Goal: Task Accomplishment & Management: Manage account settings

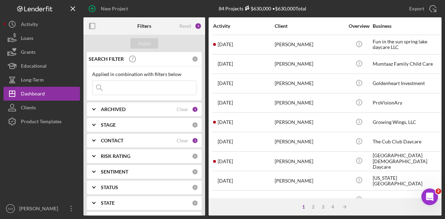
click at [132, 95] on input at bounding box center [144, 88] width 104 height 14
drag, startPoint x: 131, startPoint y: 92, endPoint x: 113, endPoint y: 85, distance: 19.4
click at [113, 85] on input at bounding box center [144, 88] width 104 height 14
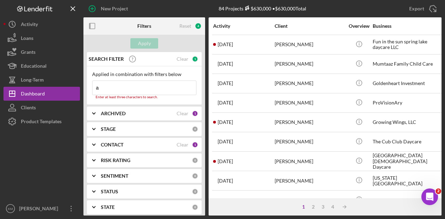
type input "amran"
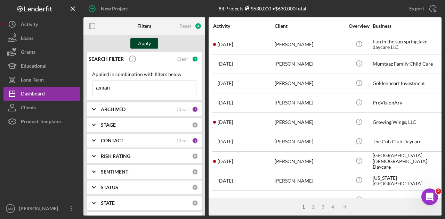
click at [149, 43] on div "Apply" at bounding box center [144, 43] width 13 height 10
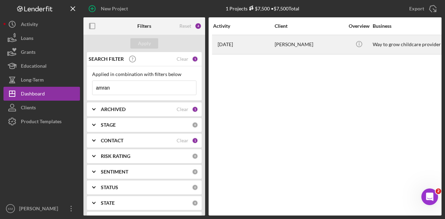
click at [265, 42] on div "[DATE] [PERSON_NAME]" at bounding box center [243, 44] width 61 height 18
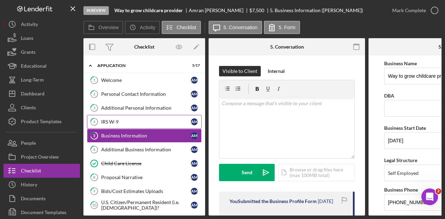
click at [135, 125] on link "4 IRS W-9 A M" at bounding box center [144, 122] width 115 height 14
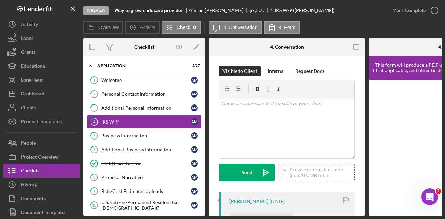
click at [302, 173] on div "Icon/Document Browse or drag files here (max 100MB total) Tap to choose files o…" at bounding box center [316, 172] width 76 height 17
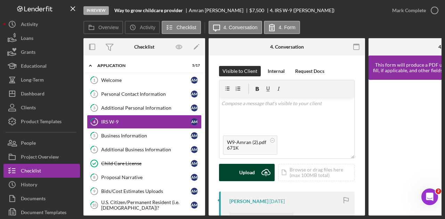
click at [250, 177] on div "Upload" at bounding box center [247, 172] width 16 height 17
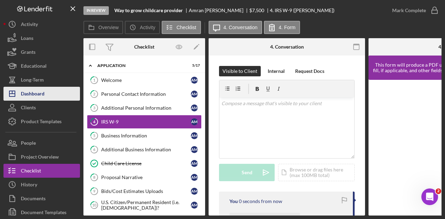
click at [48, 95] on button "Icon/Dashboard Dashboard" at bounding box center [41, 94] width 76 height 14
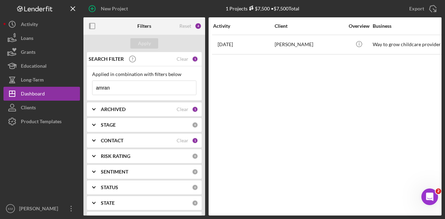
click at [174, 85] on input "amran" at bounding box center [144, 88] width 104 height 14
click at [177, 87] on input "amran" at bounding box center [144, 88] width 104 height 14
click at [176, 87] on input "amran" at bounding box center [144, 88] width 104 height 14
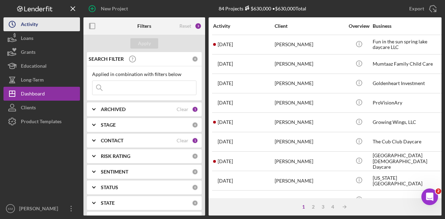
click at [26, 23] on div "Activity" at bounding box center [29, 25] width 17 height 16
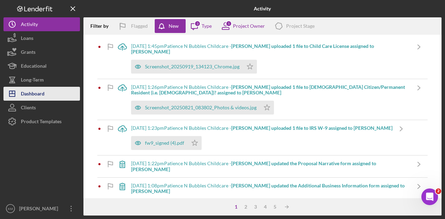
click at [27, 91] on div "Dashboard" at bounding box center [33, 95] width 24 height 16
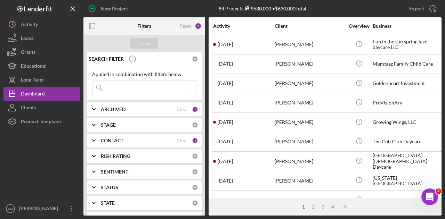
click at [140, 87] on input at bounding box center [144, 88] width 104 height 14
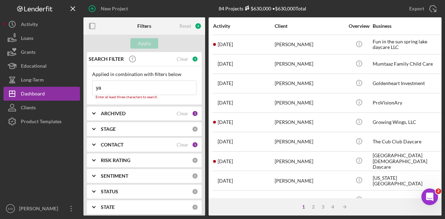
type input "[MEDICAL_DATA]"
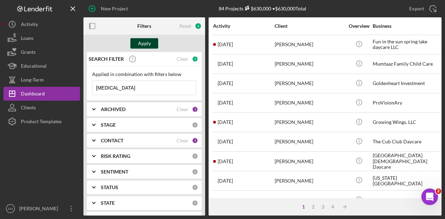
click at [145, 40] on div "Apply" at bounding box center [144, 43] width 13 height 10
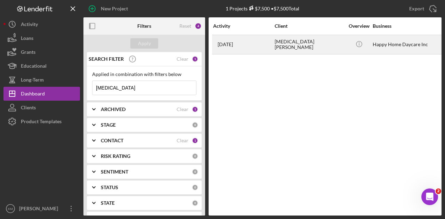
click at [305, 41] on div "[MEDICAL_DATA][PERSON_NAME]" at bounding box center [310, 44] width 70 height 18
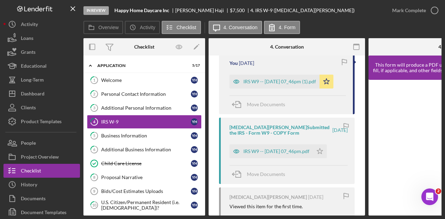
scroll to position [139, 0]
click at [293, 84] on div "IRS W9 -- [DATE] 07_46pm (1).pdf" at bounding box center [279, 81] width 73 height 6
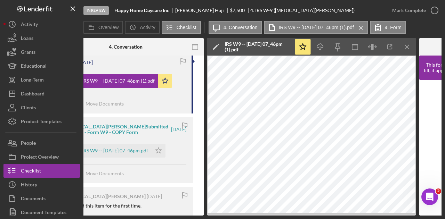
scroll to position [0, 169]
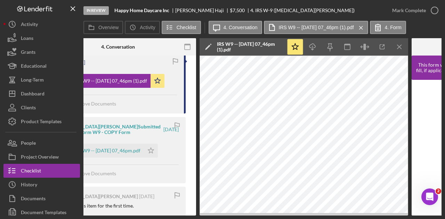
drag, startPoint x: 345, startPoint y: 217, endPoint x: 363, endPoint y: 217, distance: 17.4
click at [363, 217] on div "In Review Happy Home Daycare Inc [MEDICAL_DATA][PERSON_NAME] $7,500 $7,500 4. I…" at bounding box center [222, 109] width 445 height 219
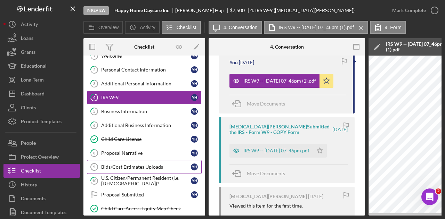
scroll to position [35, 0]
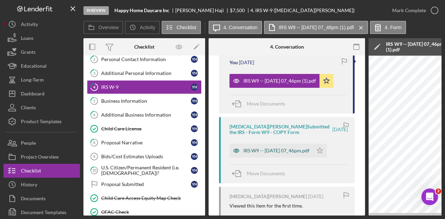
click at [274, 153] on div "IRS W9 -- [DATE] 07_46pm.pdf" at bounding box center [276, 151] width 66 height 6
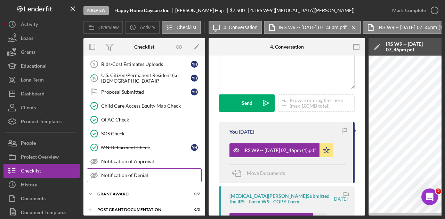
scroll to position [130, 0]
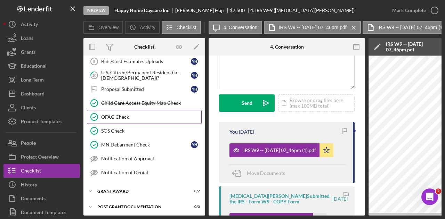
click at [152, 120] on link "OFAC Check OFAC Check" at bounding box center [144, 117] width 115 height 14
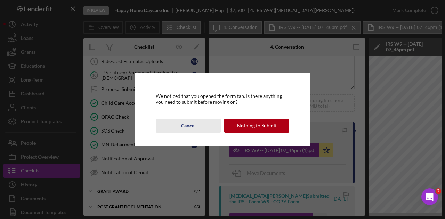
click at [193, 128] on div "Cancel" at bounding box center [188, 126] width 15 height 14
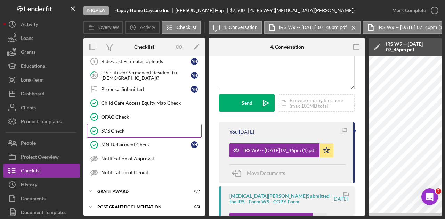
click at [144, 129] on div "SOS Check" at bounding box center [151, 131] width 100 height 6
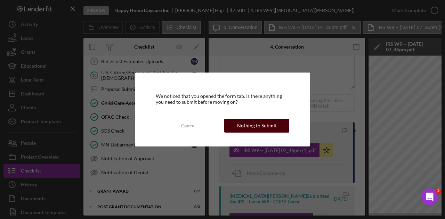
click at [267, 131] on div "Nothing to Submit" at bounding box center [257, 126] width 40 height 14
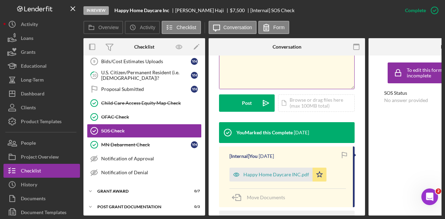
scroll to position [174, 0]
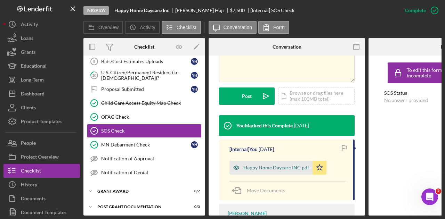
click at [263, 165] on div "Happy Home Daycare INC.pdf" at bounding box center [276, 168] width 66 height 6
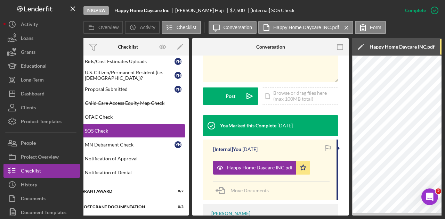
scroll to position [0, 0]
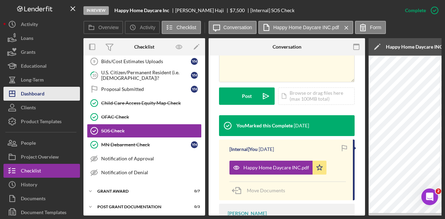
click at [47, 95] on button "Icon/Dashboard Dashboard" at bounding box center [41, 94] width 76 height 14
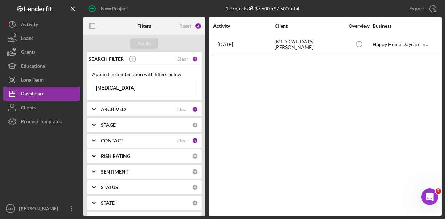
click at [112, 79] on div "Applied in combination with filters below [MEDICAL_DATA] Icon/Menu Close" at bounding box center [144, 84] width 104 height 24
click at [106, 93] on input "[MEDICAL_DATA]" at bounding box center [144, 88] width 104 height 14
